Goal: Information Seeking & Learning: Find specific fact

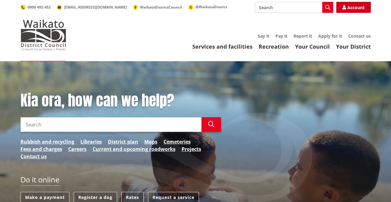
click at [360, 9] on link "Account" at bounding box center [353, 7] width 35 height 11
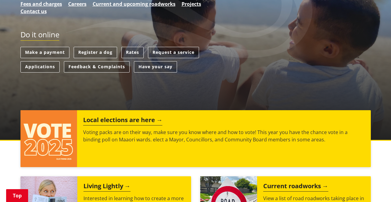
scroll to position [153, 0]
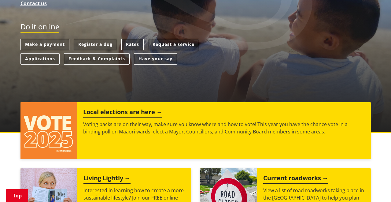
click at [133, 47] on link "Rates" at bounding box center [132, 44] width 22 height 11
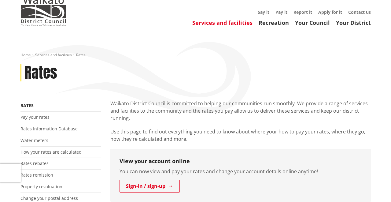
scroll to position [61, 0]
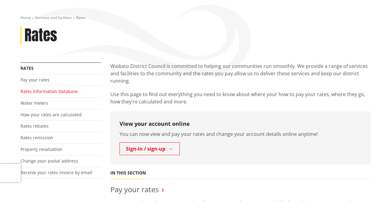
click at [45, 91] on link "Rates Information Database" at bounding box center [48, 91] width 57 height 6
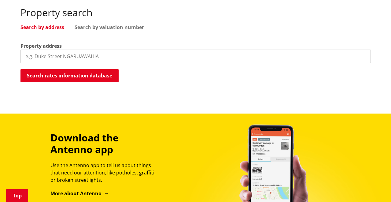
scroll to position [183, 0]
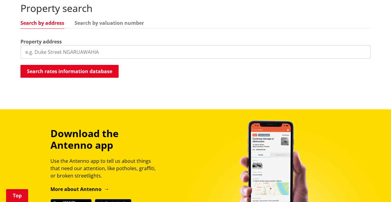
click at [129, 52] on input "search" at bounding box center [195, 51] width 350 height 13
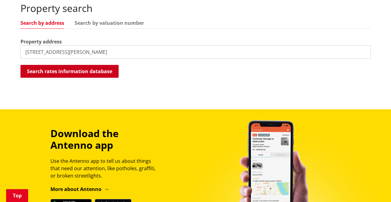
type input "9 hall road mercer"
click at [101, 72] on button "Search rates information database" at bounding box center [69, 71] width 98 height 13
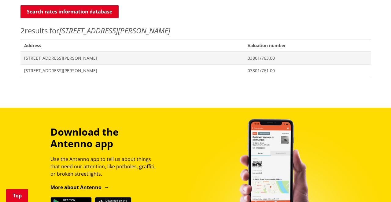
scroll to position [244, 0]
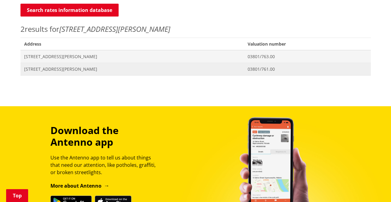
click at [33, 70] on span "9 Hall Road MERCER" at bounding box center [132, 69] width 216 height 6
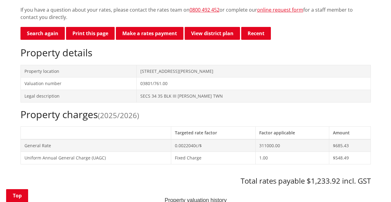
scroll to position [153, 0]
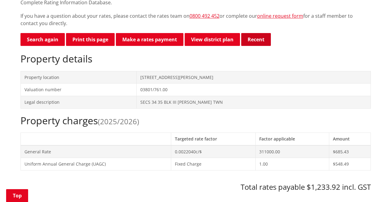
click at [257, 38] on button "Recent" at bounding box center [256, 39] width 30 height 13
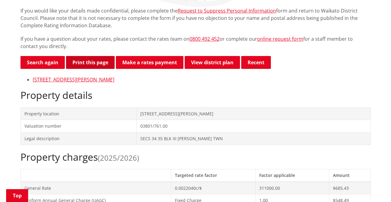
scroll to position [0, 0]
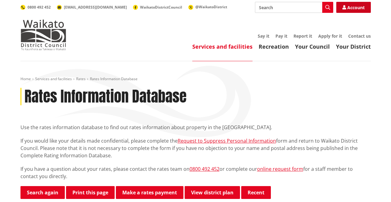
click at [354, 9] on link "Account" at bounding box center [353, 7] width 35 height 11
click at [364, 9] on link "Account" at bounding box center [353, 7] width 35 height 11
